Goal: Navigation & Orientation: Find specific page/section

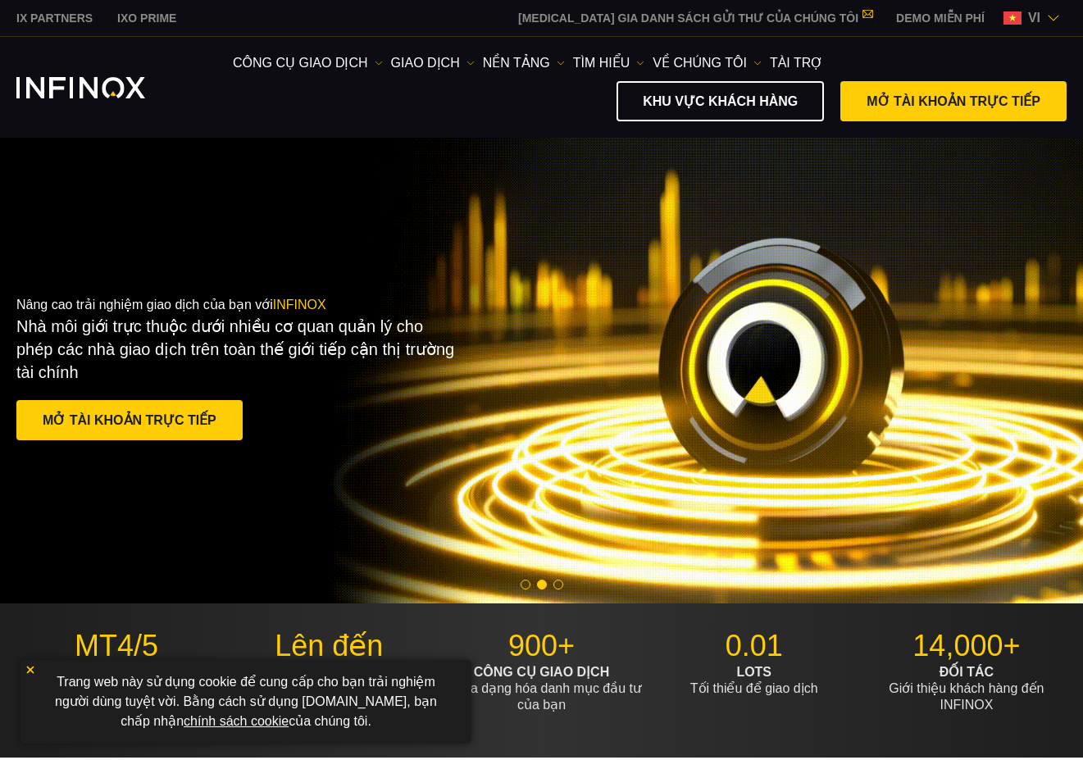
click at [56, 16] on link "IX PARTNERS" at bounding box center [54, 18] width 101 height 17
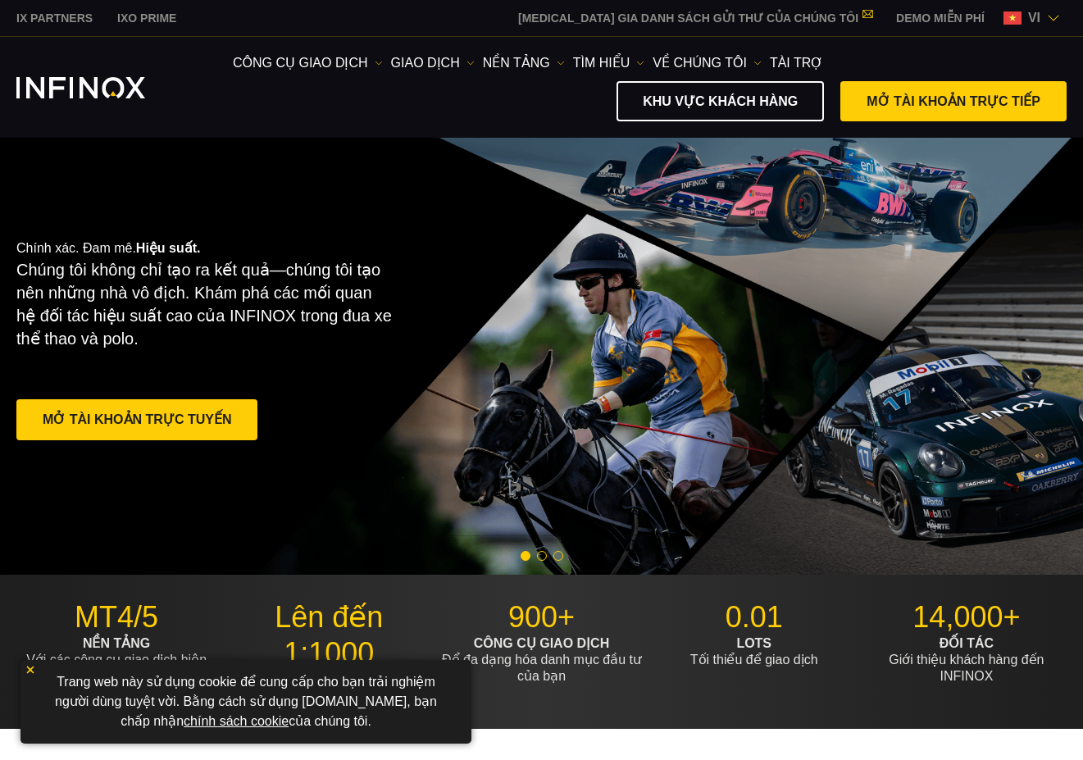
click at [77, 16] on link "IX PARTNERS" at bounding box center [54, 18] width 101 height 17
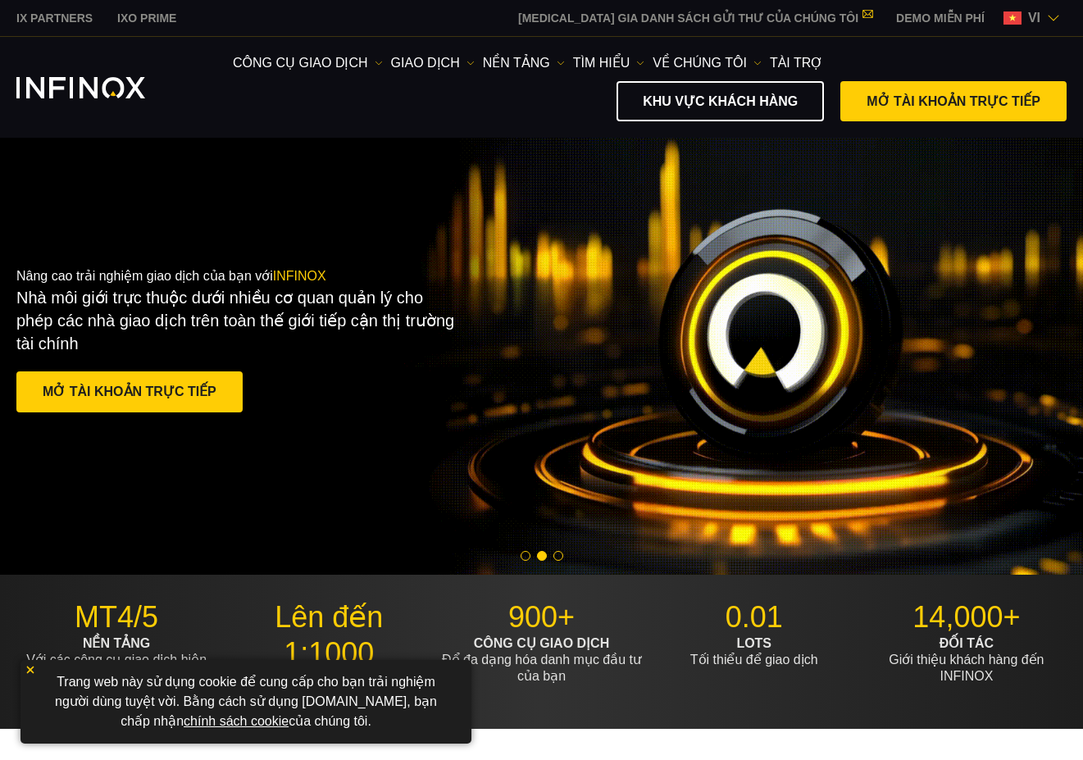
click at [85, 14] on link "IX PARTNERS" at bounding box center [54, 18] width 101 height 17
